Goal: Check status: Check status

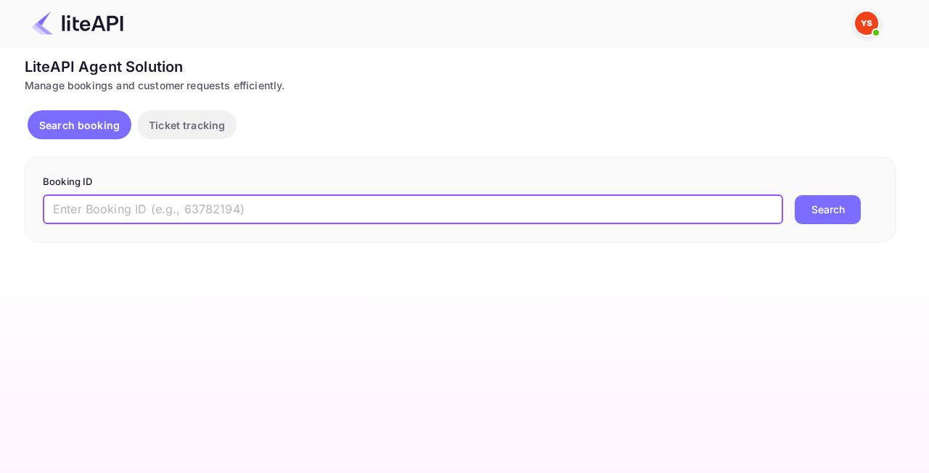
click at [216, 197] on input "text" at bounding box center [413, 209] width 740 height 29
paste input "8993380"
type input "8993380"
click at [823, 202] on button "Search" at bounding box center [828, 209] width 66 height 29
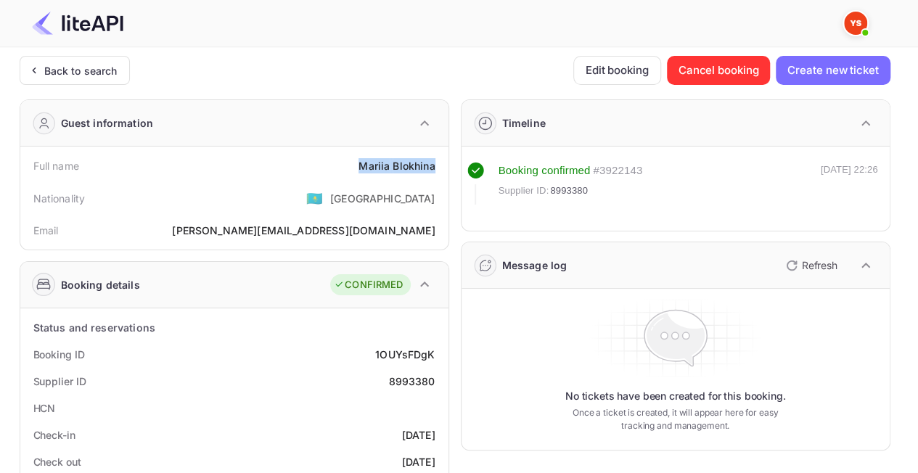
drag, startPoint x: 360, startPoint y: 160, endPoint x: 445, endPoint y: 164, distance: 85.0
click at [445, 164] on div "Full name [PERSON_NAME] Nationality 🇰🇿 [DEMOGRAPHIC_DATA] Email [PERSON_NAME][E…" at bounding box center [234, 198] width 428 height 103
copy div "[PERSON_NAME]"
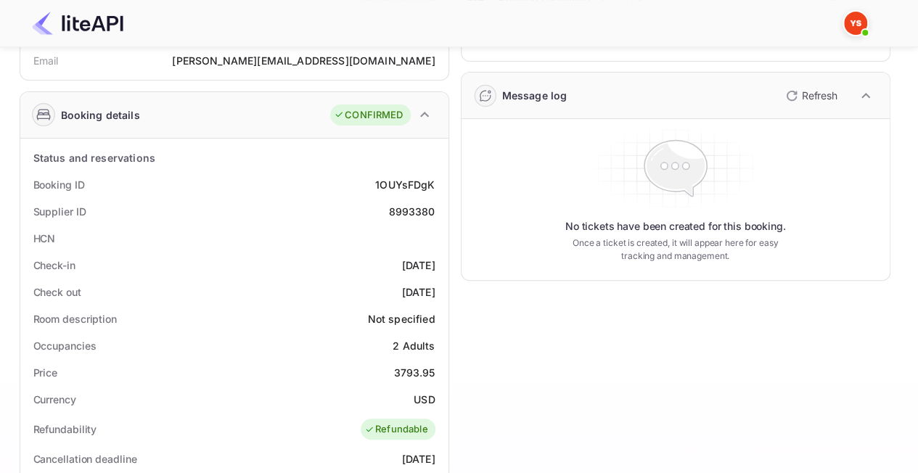
scroll to position [218, 0]
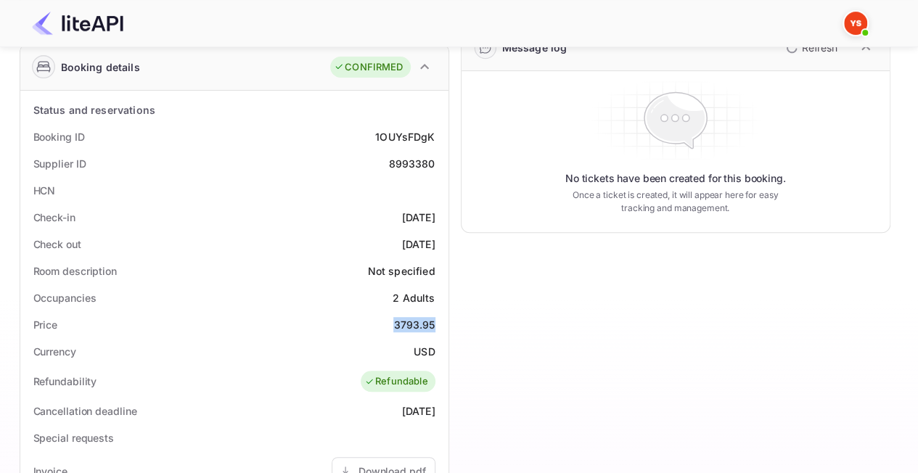
drag, startPoint x: 389, startPoint y: 322, endPoint x: 444, endPoint y: 321, distance: 55.2
click at [445, 321] on div "Status and reservations Booking ID 1OUYsFDgK Supplier ID 8993380 HCN Check-in […" at bounding box center [234, 450] width 428 height 719
copy div "3793.95"
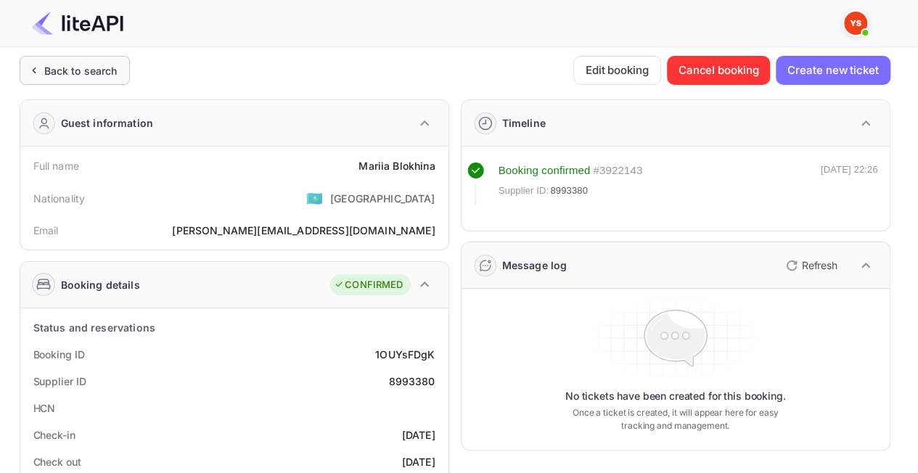
click at [70, 56] on div "Back to search" at bounding box center [75, 70] width 110 height 29
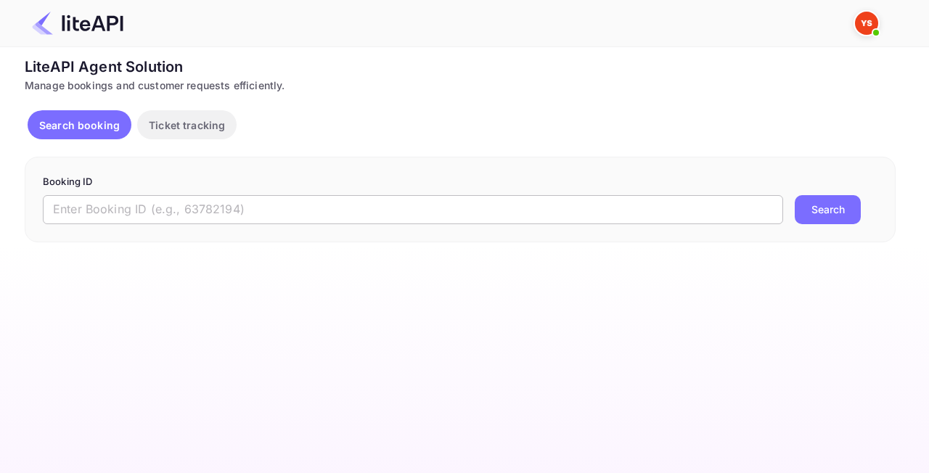
click at [283, 218] on input "text" at bounding box center [413, 209] width 740 height 29
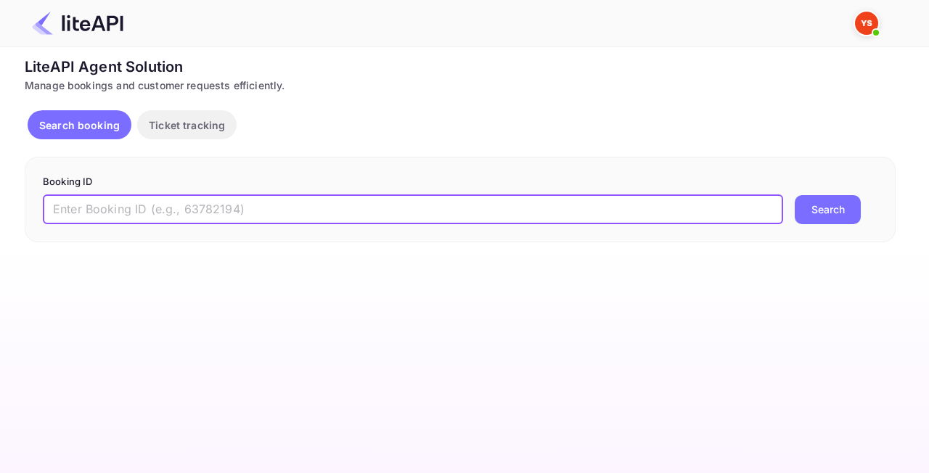
paste input "8990039"
type input "8990039"
click at [840, 209] on button "Search" at bounding box center [828, 209] width 66 height 29
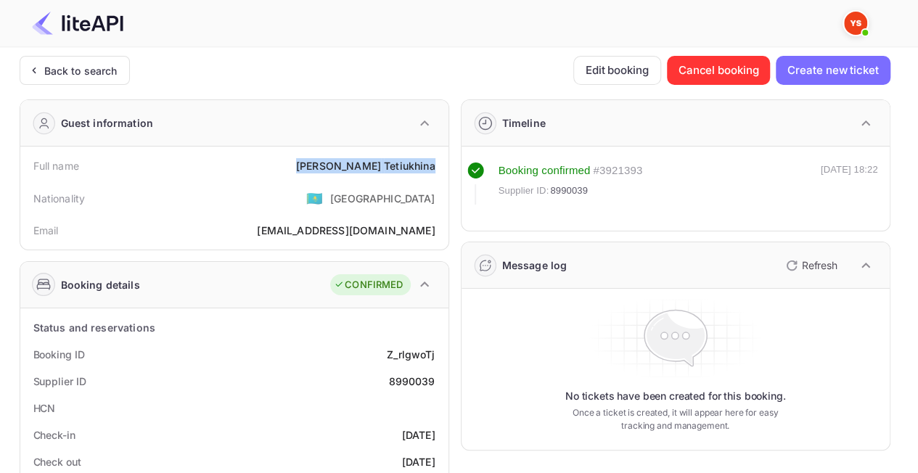
drag, startPoint x: 441, startPoint y: 165, endPoint x: 318, endPoint y: 163, distance: 123.4
click at [318, 163] on div "Full name [PERSON_NAME]" at bounding box center [234, 165] width 417 height 27
copy div "[PERSON_NAME]"
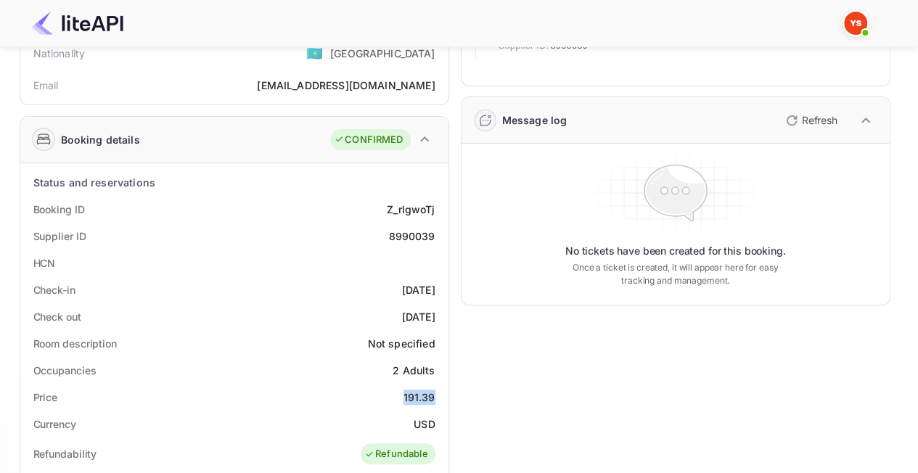
drag, startPoint x: 436, startPoint y: 393, endPoint x: 395, endPoint y: 388, distance: 40.9
click at [395, 388] on div "Price 191.39" at bounding box center [234, 397] width 417 height 27
copy div "191.39"
